Goal: Navigation & Orientation: Find specific page/section

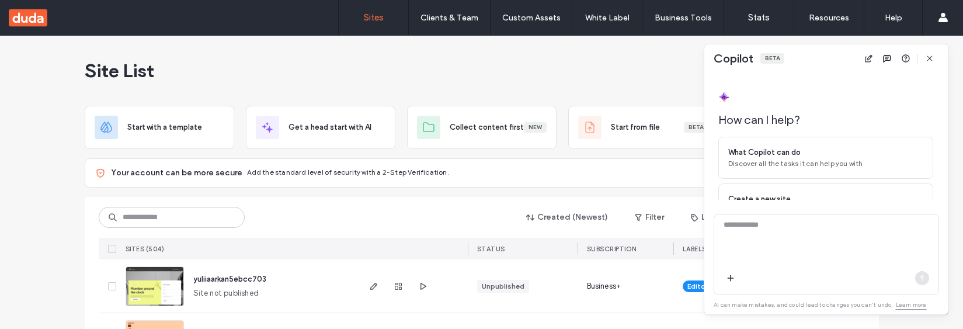
scroll to position [107, 0]
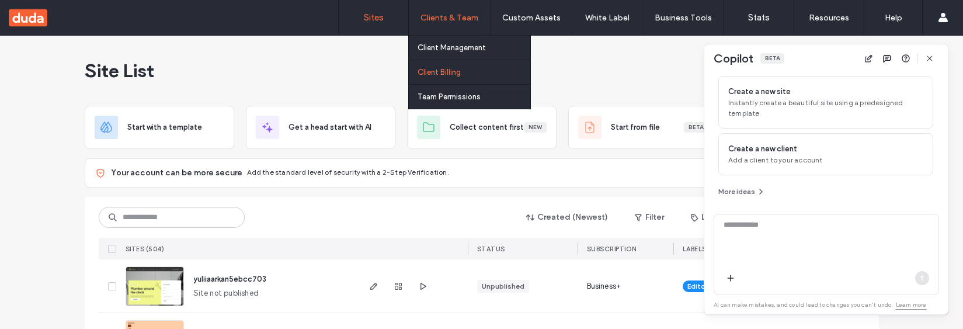
click at [447, 74] on label "Client Billing" at bounding box center [439, 72] width 43 height 9
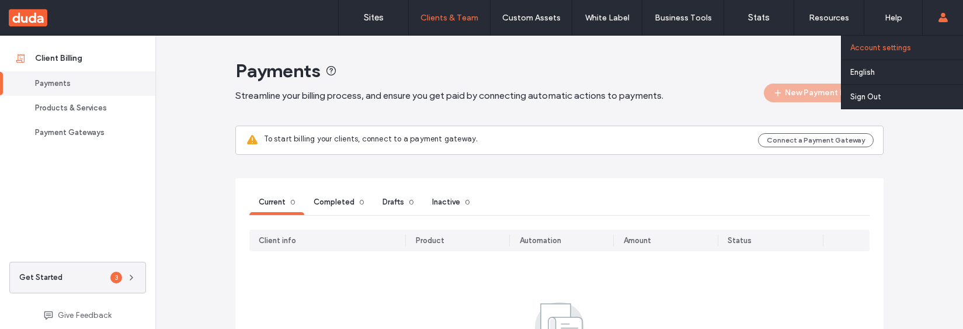
click at [905, 51] on label "Account settings" at bounding box center [880, 47] width 61 height 9
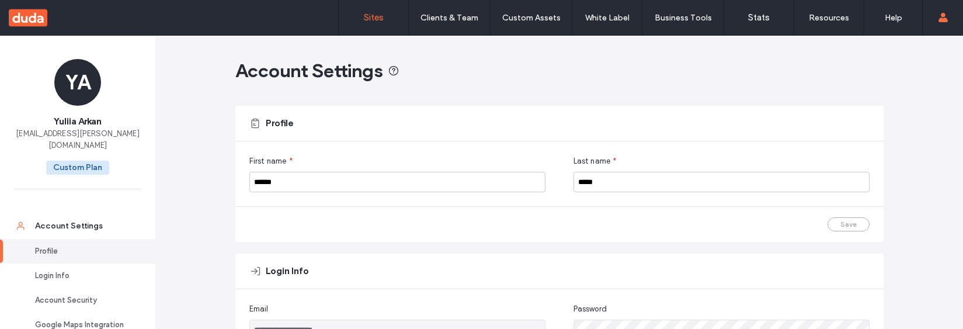
click at [376, 25] on link "Sites" at bounding box center [374, 17] width 70 height 35
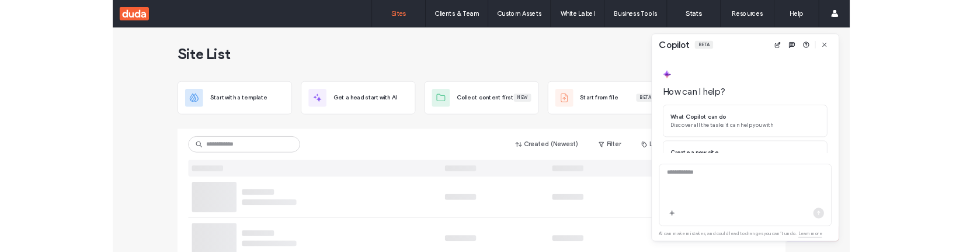
scroll to position [107, 0]
